Goal: Entertainment & Leisure: Consume media (video, audio)

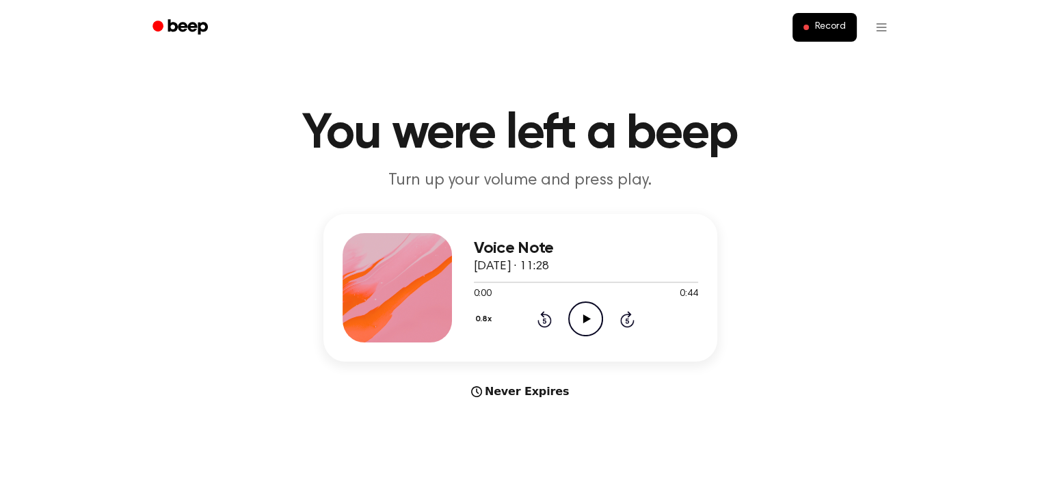
click at [596, 312] on icon "Play Audio" at bounding box center [585, 319] width 35 height 35
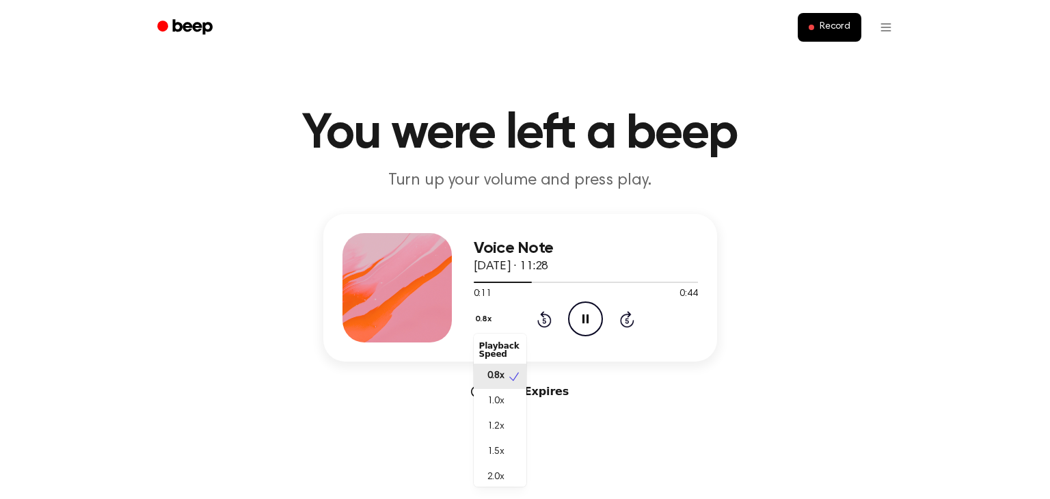
click at [481, 323] on button "0.8x" at bounding box center [485, 319] width 23 height 23
click at [495, 400] on span "1.0x" at bounding box center [496, 402] width 17 height 14
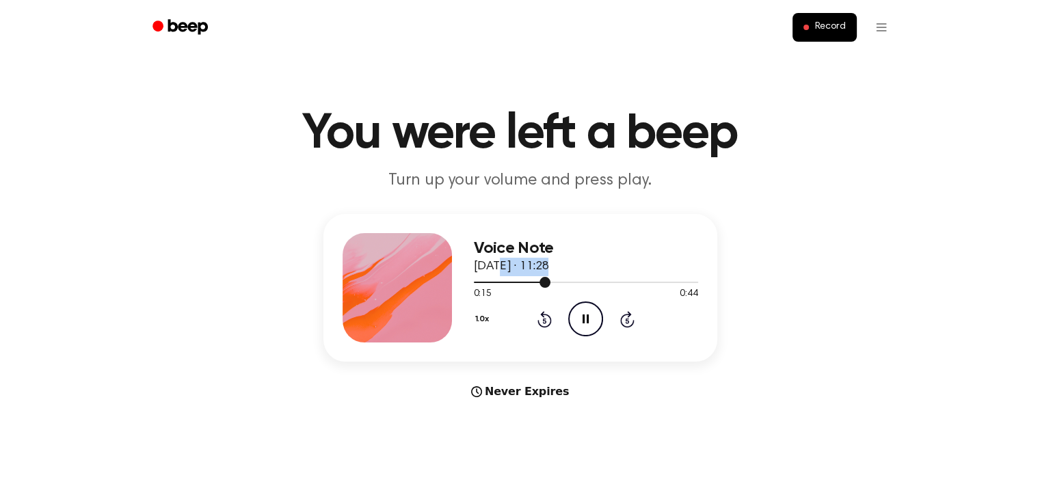
drag, startPoint x: 537, startPoint y: 279, endPoint x: 495, endPoint y: 276, distance: 41.9
click at [495, 276] on div at bounding box center [586, 281] width 224 height 11
click at [477, 277] on div at bounding box center [586, 281] width 224 height 11
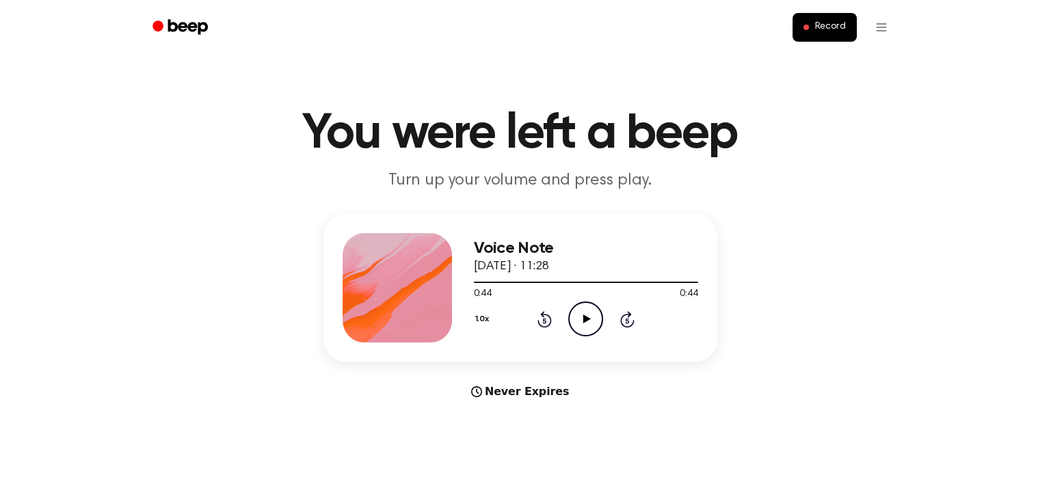
click at [581, 321] on icon "Play Audio" at bounding box center [585, 319] width 35 height 35
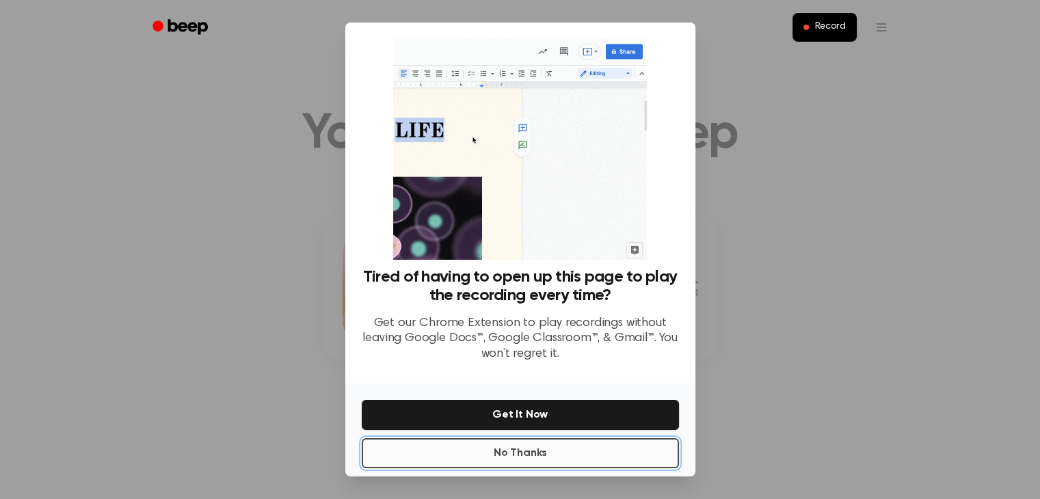
click at [537, 455] on button "No Thanks" at bounding box center [520, 453] width 317 height 30
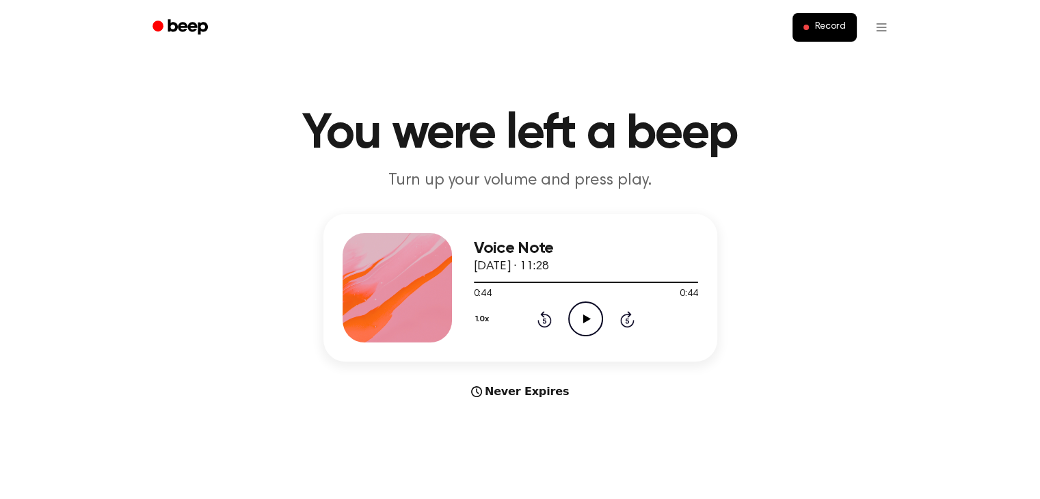
click at [591, 319] on icon "Play Audio" at bounding box center [585, 319] width 35 height 35
click at [198, 181] on header "You were left a beep Turn up your volume and press play." at bounding box center [519, 150] width 1007 height 83
